Goal: Information Seeking & Learning: Learn about a topic

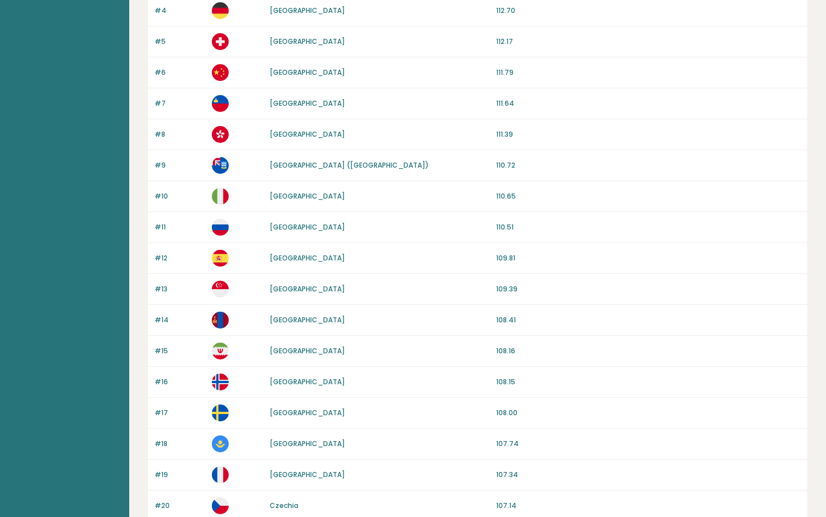
scroll to position [80, 0]
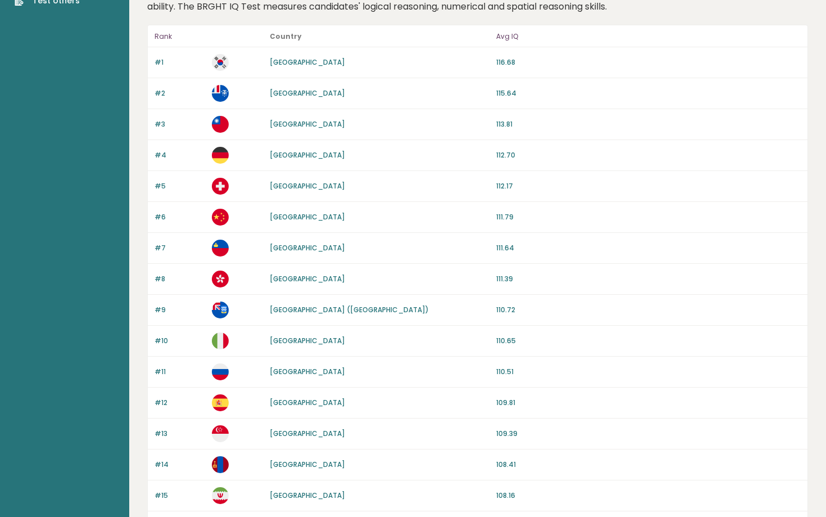
click at [303, 92] on link "[GEOGRAPHIC_DATA]" at bounding box center [307, 93] width 75 height 10
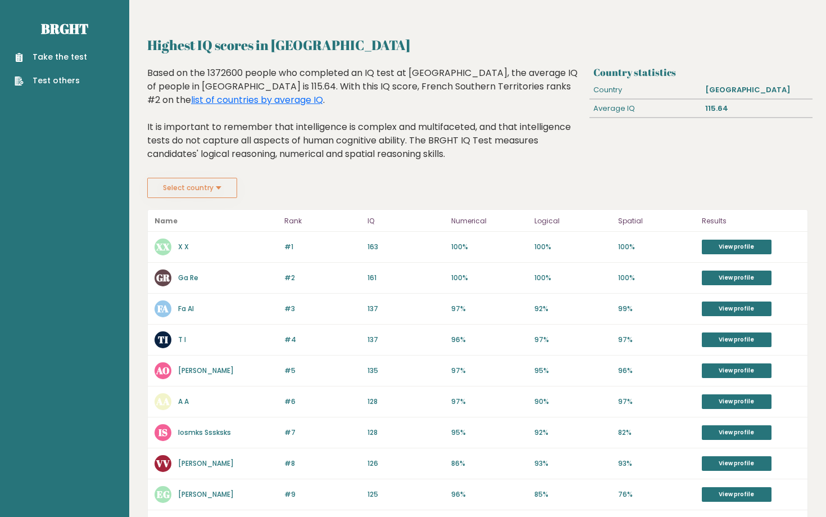
click at [177, 178] on button "Select country" at bounding box center [192, 188] width 90 height 20
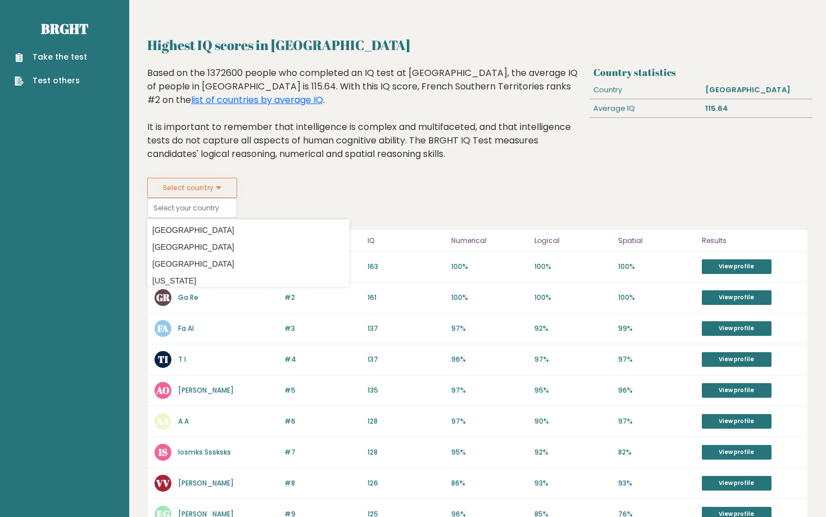
click at [376, 179] on div "Select country Country Afghanistan Albania Algeria American Samoa Andorra Angol…" at bounding box center [477, 198] width 661 height 40
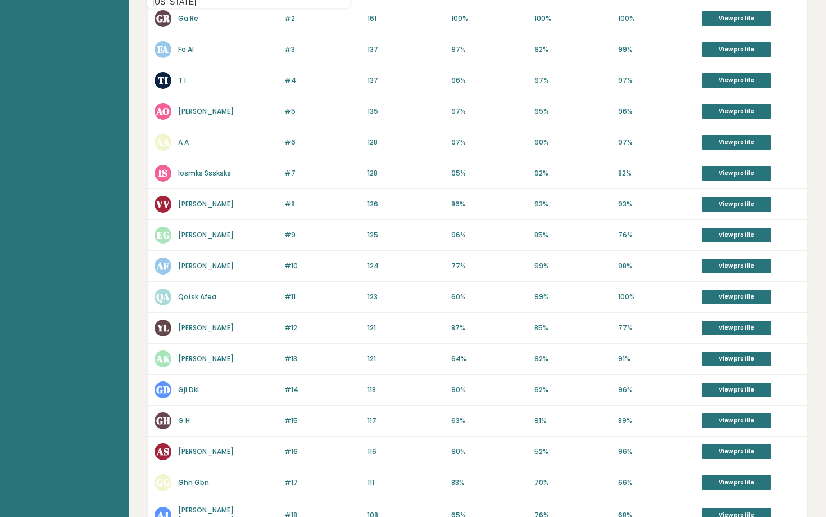
scroll to position [425, 0]
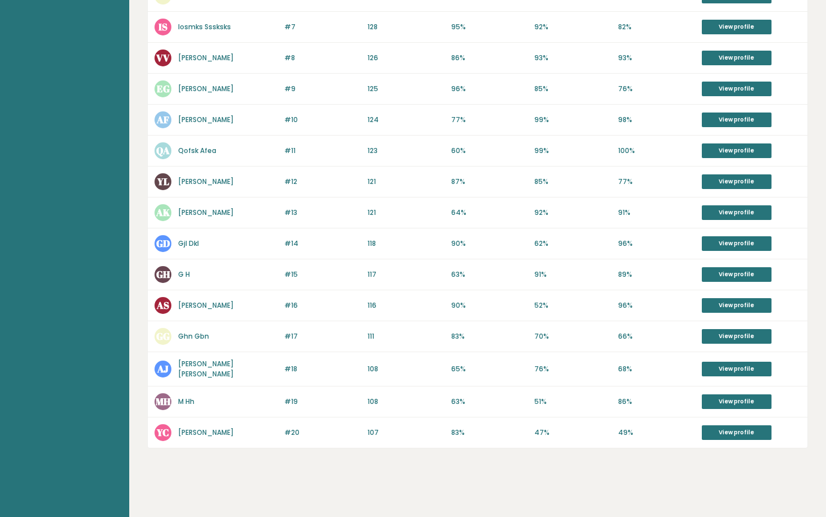
click at [601, 308] on p "52%" at bounding box center [573, 305] width 77 height 10
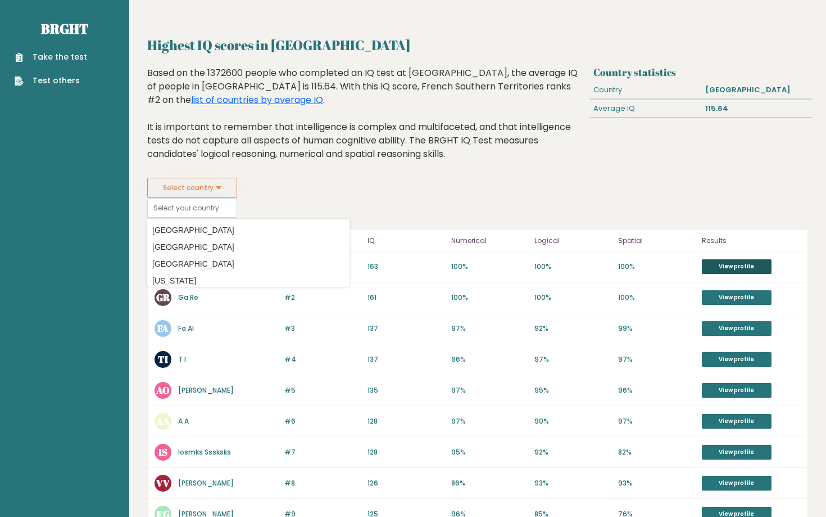
click at [740, 268] on link "View profile" at bounding box center [737, 266] width 70 height 15
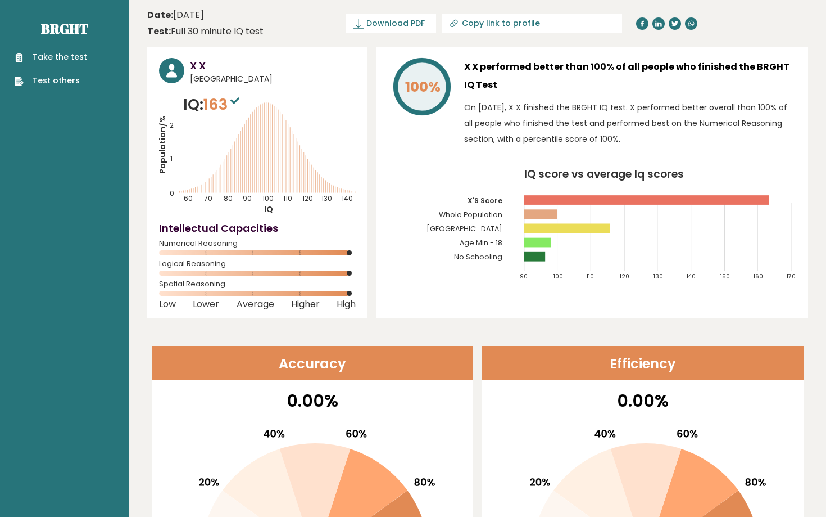
click at [84, 75] on ul "Take the test Test others" at bounding box center [51, 68] width 84 height 35
click at [79, 33] on link "Brght" at bounding box center [64, 29] width 47 height 18
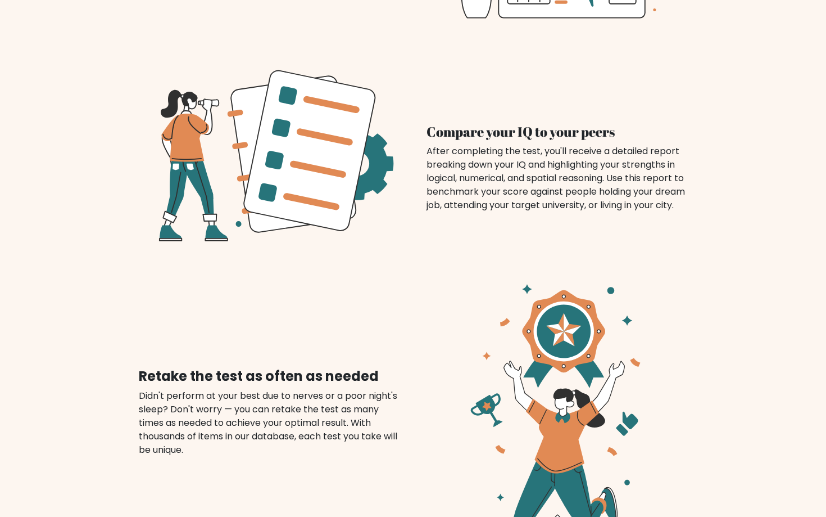
scroll to position [1587, 0]
